Goal: Go to known website: Go to known website

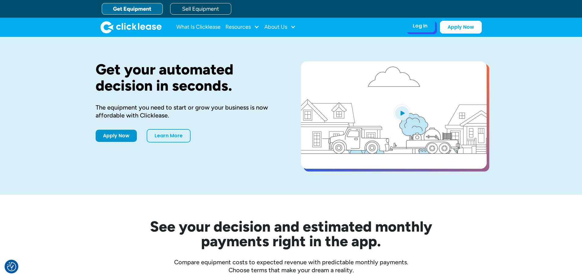
click at [426, 33] on div "Log In Account login I use Clicklease to get my equipment Partner Portal I offe…" at bounding box center [443, 27] width 77 height 13
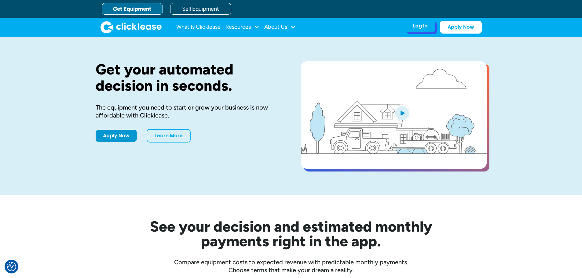
click at [426, 31] on div "Log In Account login I use Clicklease to get my equipment Partner Portal I offe…" at bounding box center [420, 26] width 30 height 13
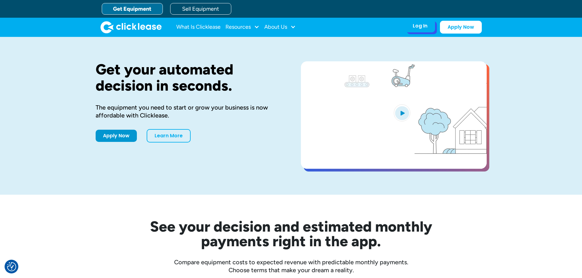
click at [420, 25] on div "Log In" at bounding box center [420, 26] width 15 height 6
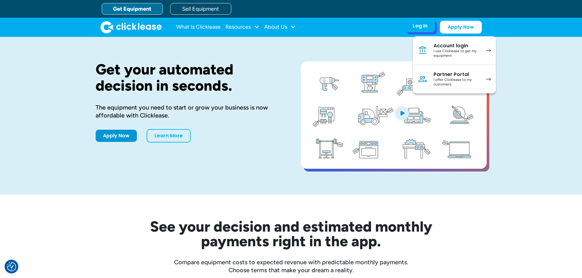
click at [458, 78] on div "I offer Clicklease to my customers." at bounding box center [457, 82] width 46 height 9
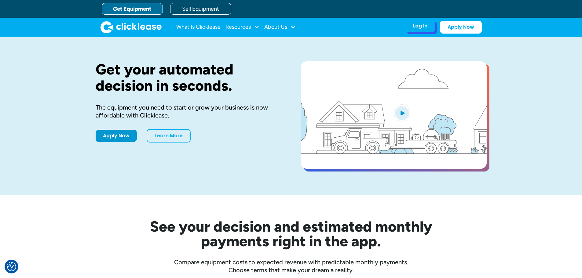
click at [417, 24] on div "Log In" at bounding box center [420, 26] width 15 height 6
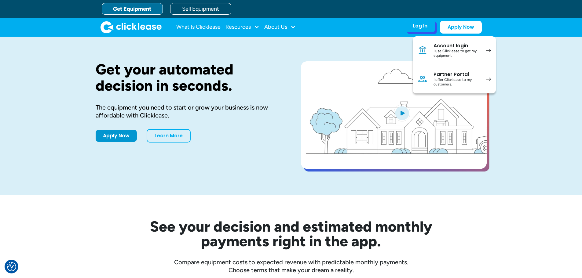
click at [474, 76] on div "Partner Portal" at bounding box center [457, 75] width 46 height 6
